Goal: Information Seeking & Learning: Learn about a topic

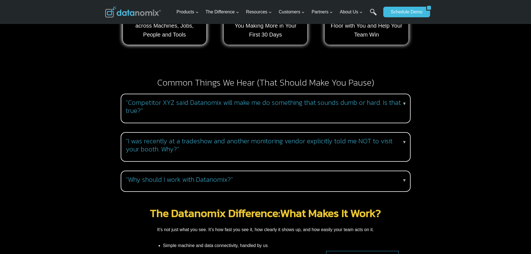
scroll to position [515, 0]
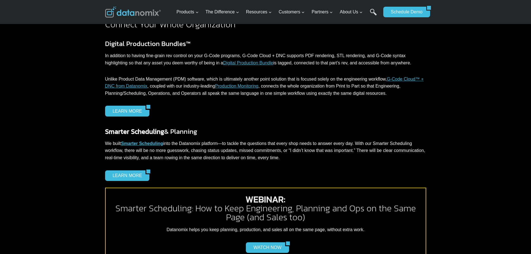
scroll to position [578, 0]
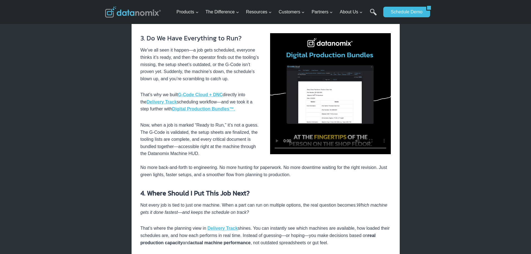
scroll to position [488, 0]
